Goal: Communication & Community: Answer question/provide support

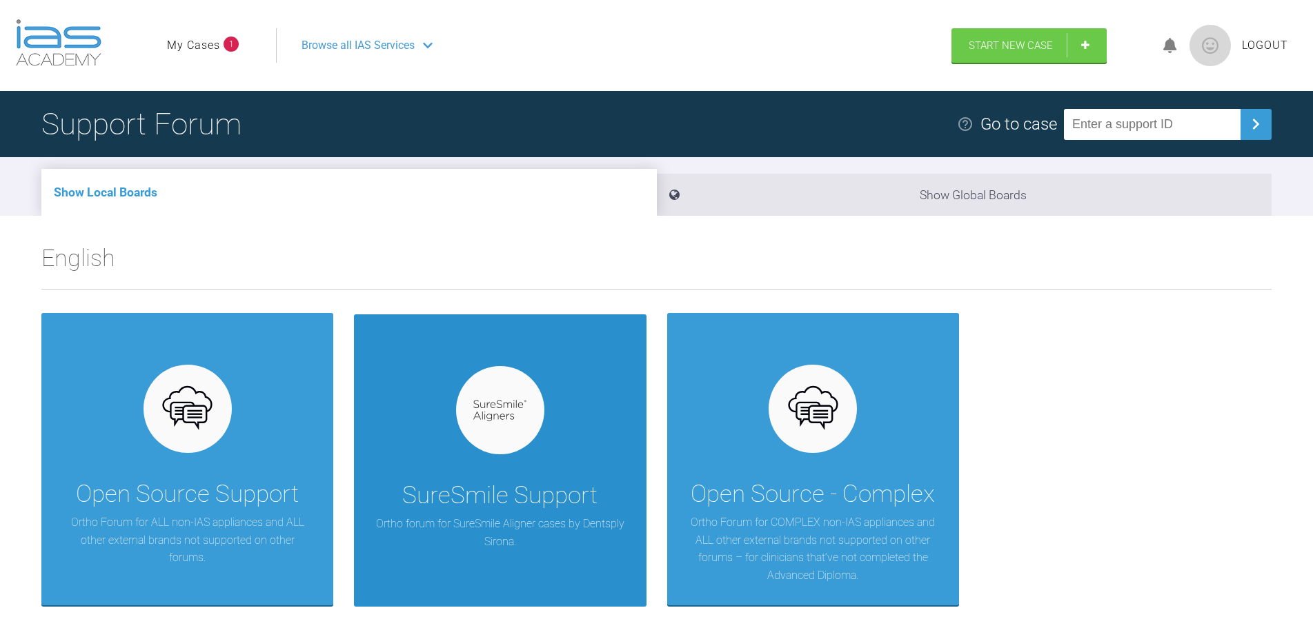
click at [526, 476] on div "SureSmile Support Ortho forum for SureSmile Aligner cases by Dentsply Sirona." at bounding box center [500, 461] width 292 height 292
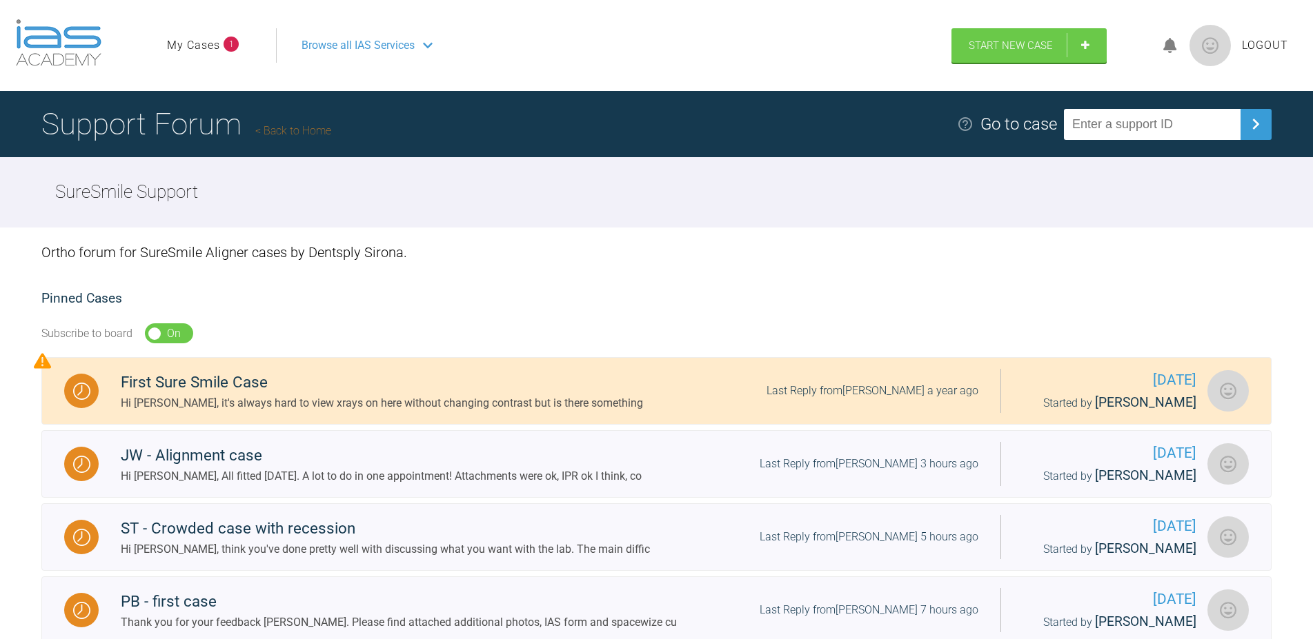
click at [204, 46] on link "My Cases" at bounding box center [193, 46] width 53 height 18
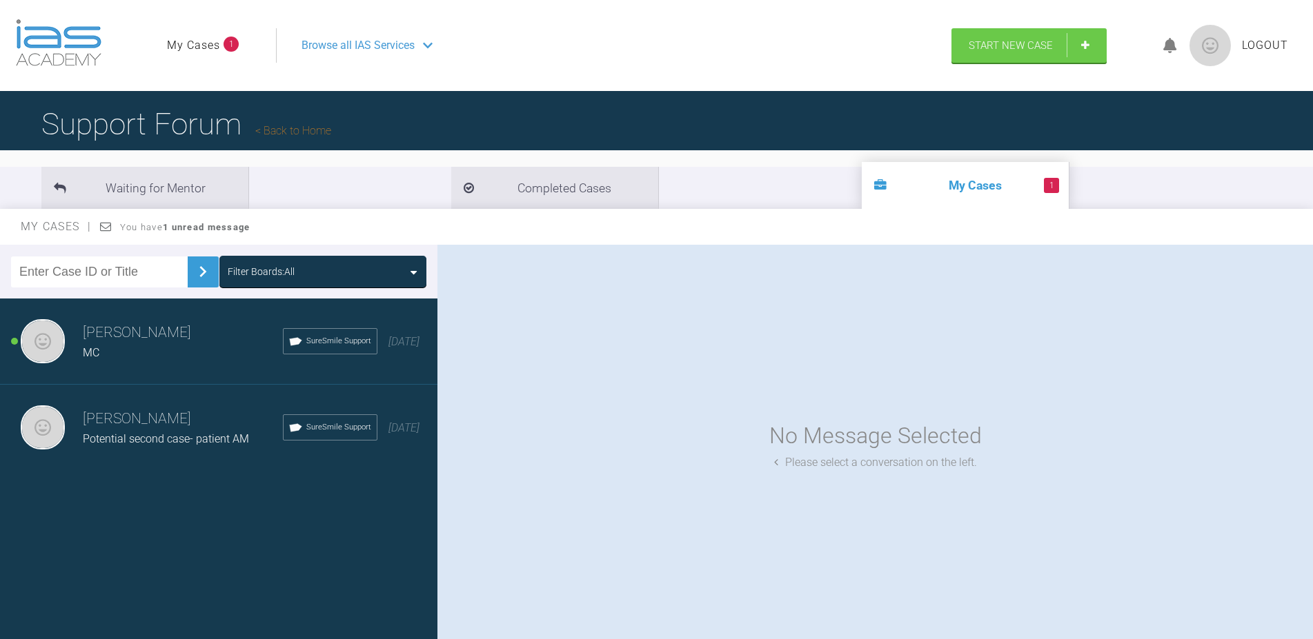
click at [189, 432] on div "Potential second case- patient AM" at bounding box center [183, 439] width 200 height 18
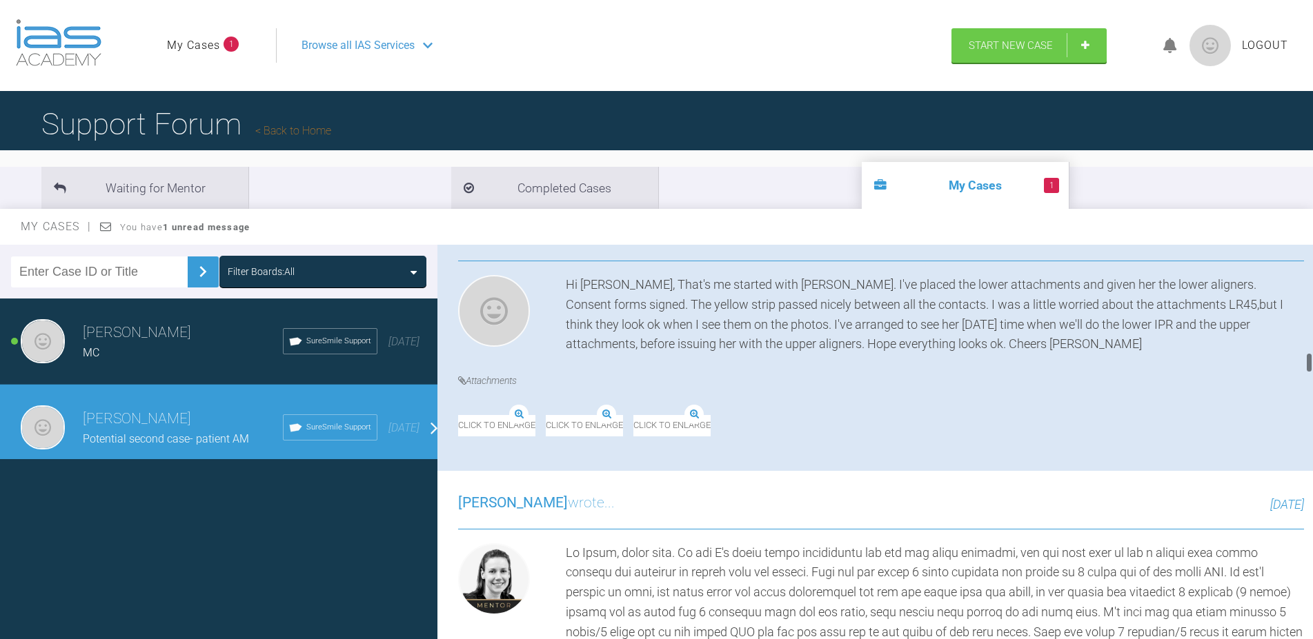
scroll to position [1966, 0]
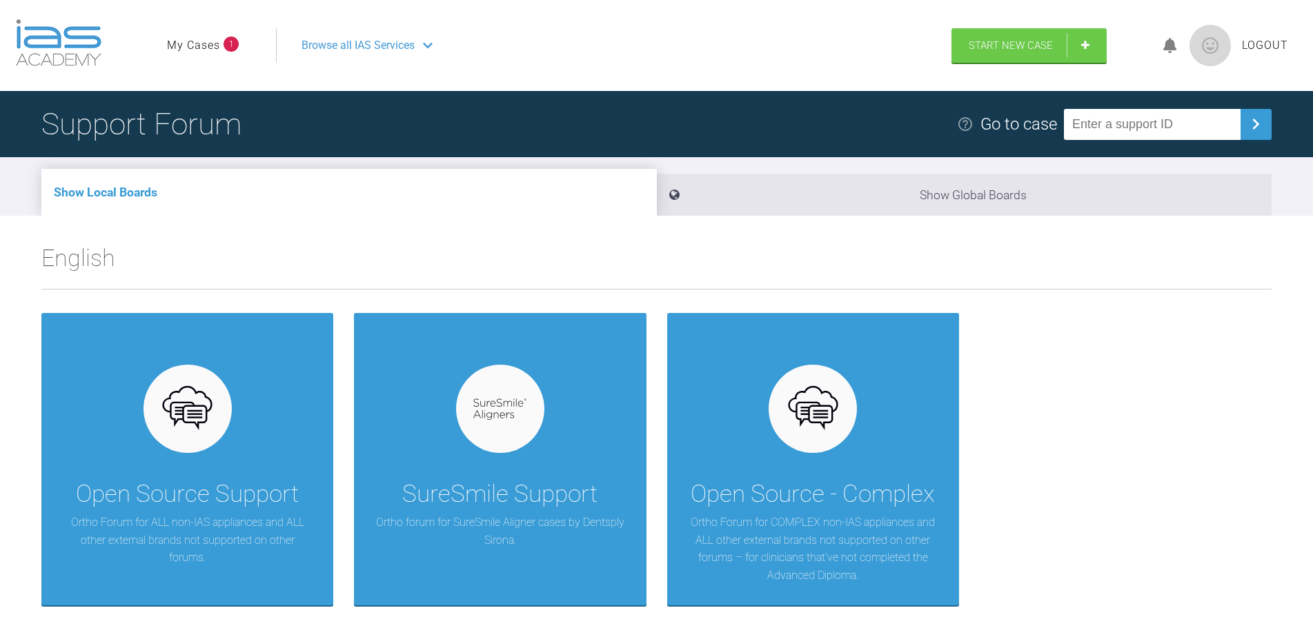
click at [220, 49] on li "My Cases 1" at bounding box center [203, 46] width 72 height 18
click at [206, 47] on link "My Cases" at bounding box center [193, 46] width 53 height 18
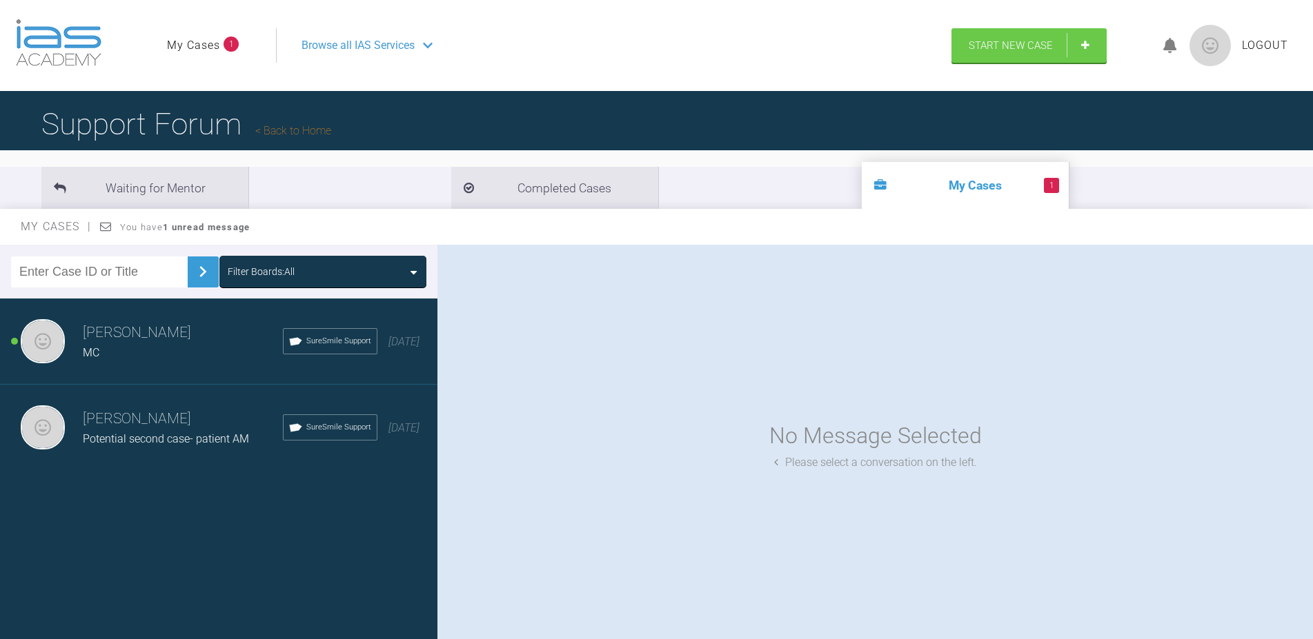
click at [106, 228] on icon at bounding box center [106, 226] width 12 height 11
click at [176, 230] on strong "1 unread message" at bounding box center [206, 227] width 87 height 10
click at [204, 235] on div "My Cases You have 1 unread message" at bounding box center [656, 227] width 1313 height 36
click at [209, 224] on strong "1 unread message" at bounding box center [206, 227] width 87 height 10
click at [209, 230] on strong "1 unread message" at bounding box center [206, 227] width 87 height 10
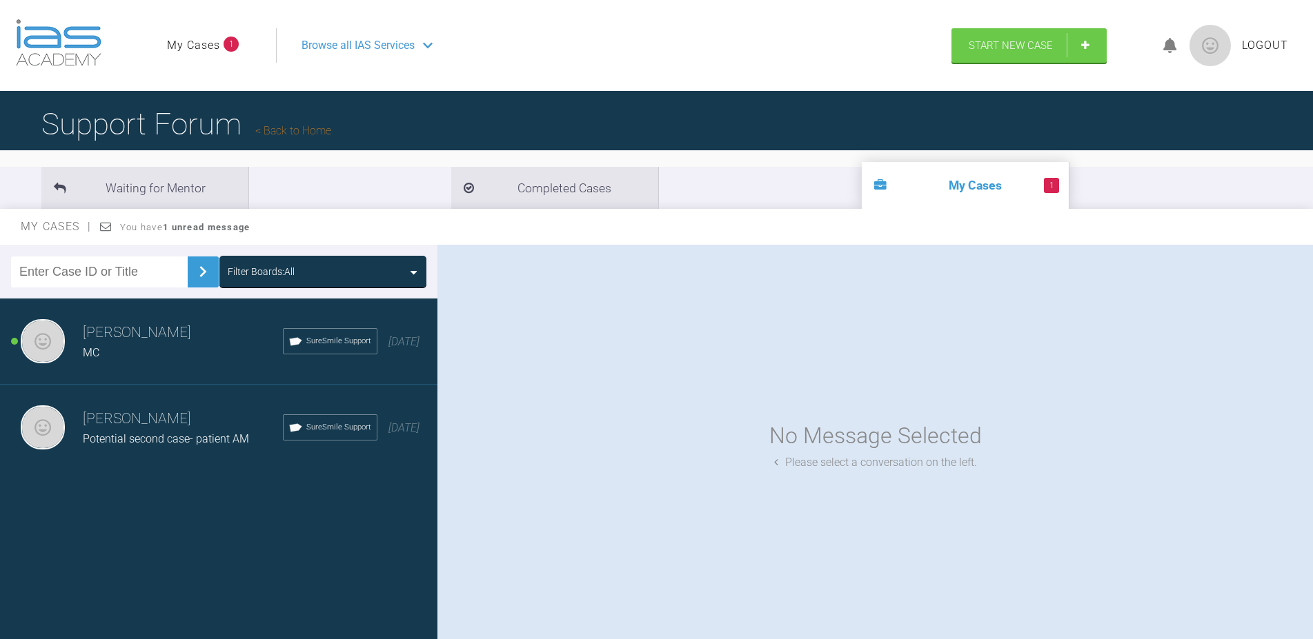
click at [124, 337] on h3 "[PERSON_NAME]" at bounding box center [183, 332] width 200 height 23
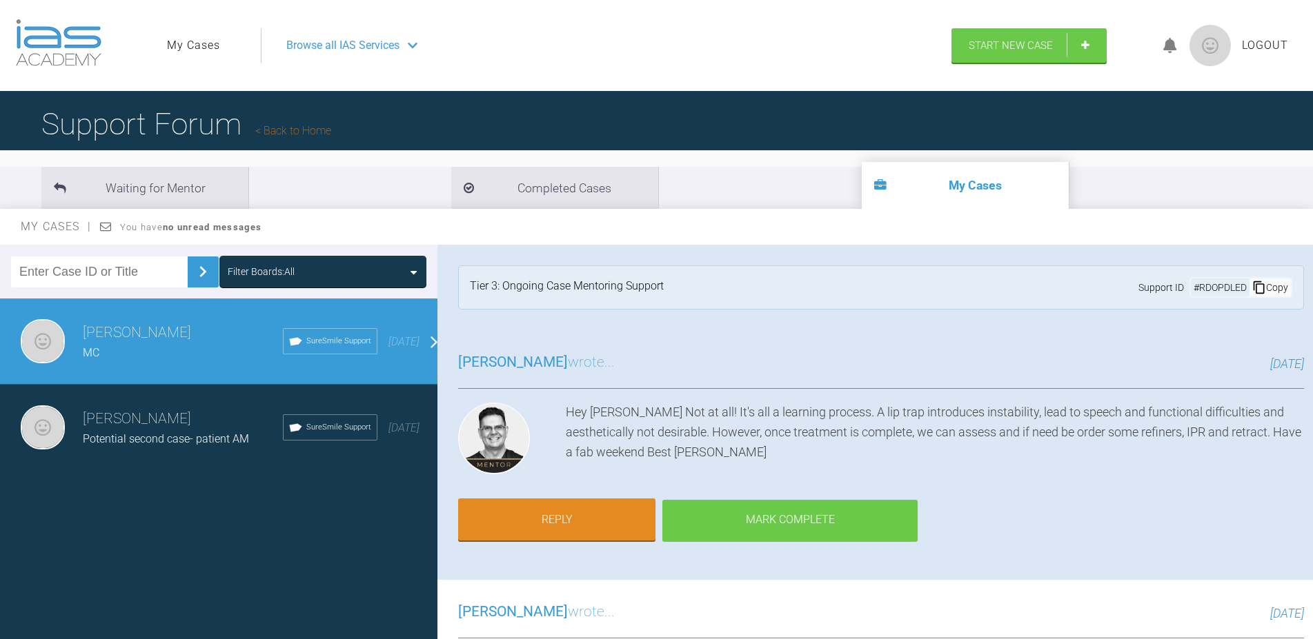
click at [810, 512] on div "Mark Complete" at bounding box center [789, 521] width 255 height 43
